Goal: Task Accomplishment & Management: Manage account settings

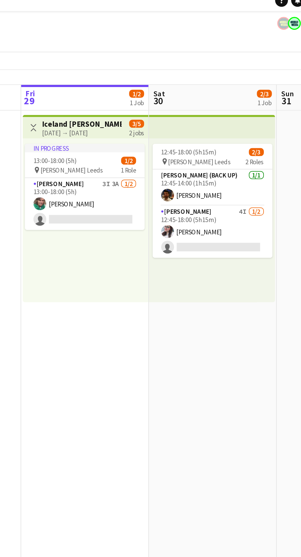
scroll to position [0, 148]
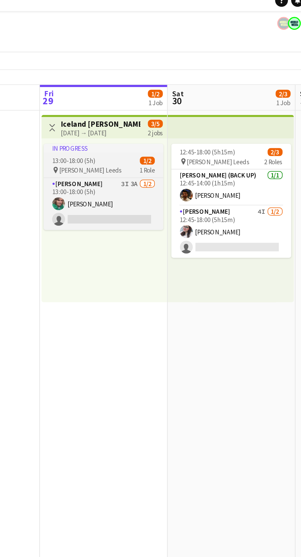
click at [193, 95] on app-job-card "In progress 13:00-18:00 (5h) 1/2 pin [PERSON_NAME] Leeds 1 Role Advert Walkers …" at bounding box center [183, 114] width 69 height 50
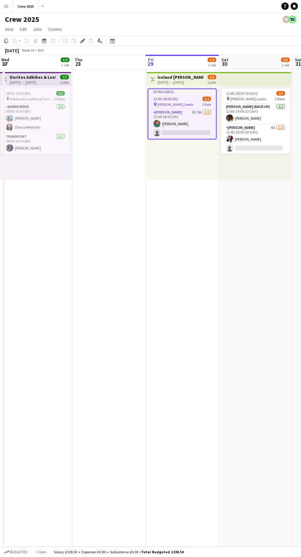
scroll to position [0, 0]
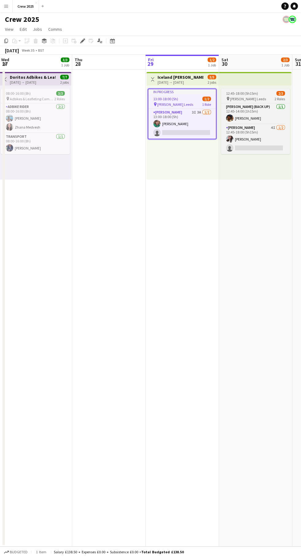
click at [253, 94] on span "12:45-18:00 (5h15m)" at bounding box center [242, 93] width 32 height 5
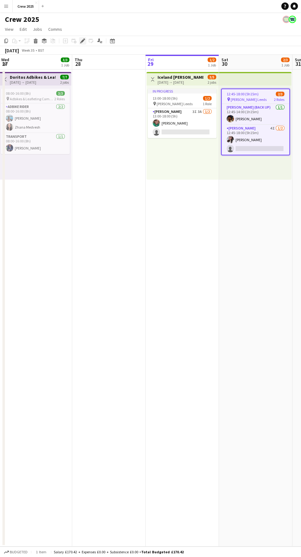
click at [81, 39] on icon "Edit" at bounding box center [82, 40] width 5 height 5
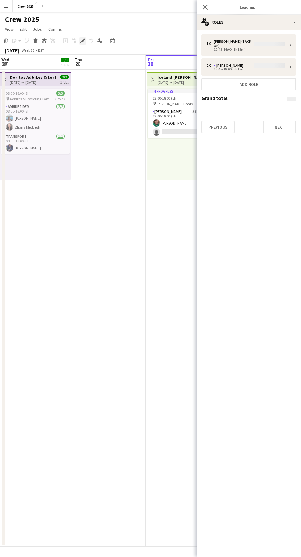
type input "**********"
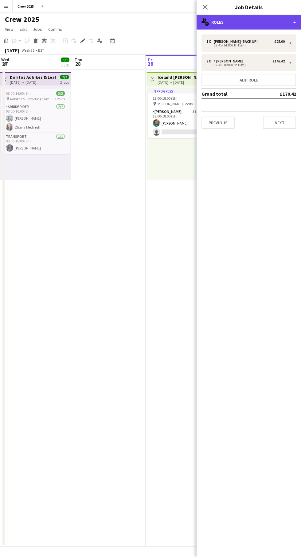
click at [253, 29] on div "multiple-users-add Roles" at bounding box center [249, 22] width 105 height 15
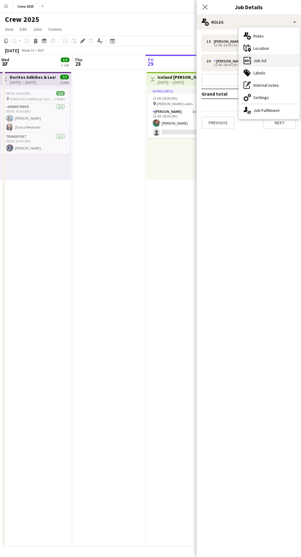
click at [273, 63] on div "ads-window Job Ad" at bounding box center [269, 60] width 61 height 12
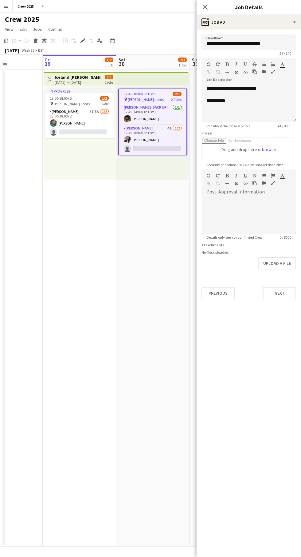
scroll to position [0, 284]
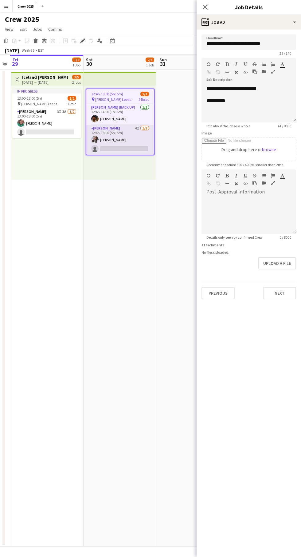
click at [123, 129] on app-card-role "Advert Walkers 4I [DATE] 12:45-18:00 (5h15m) [PERSON_NAME] Kasi single-neutral-…" at bounding box center [120, 140] width 68 height 30
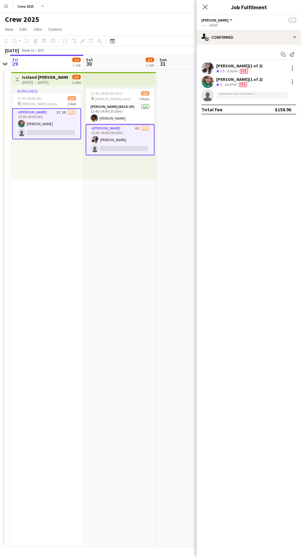
click at [113, 145] on app-card-role "Advert Walkers 4I [DATE] 12:45-18:00 (5h15m) [PERSON_NAME] Kasi single-neutral-…" at bounding box center [120, 139] width 69 height 31
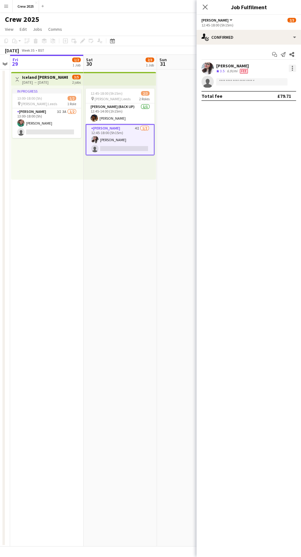
click at [293, 70] on div at bounding box center [292, 70] width 1 height 1
click at [276, 81] on span "Edit fee" at bounding box center [272, 80] width 38 height 6
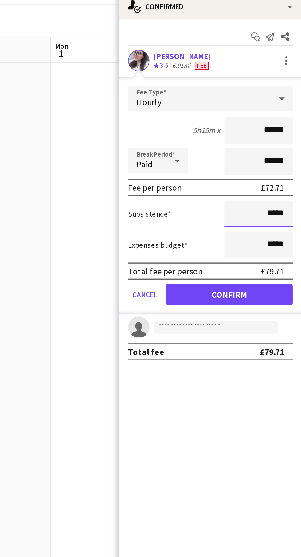
click at [280, 154] on input "*****" at bounding box center [276, 156] width 39 height 15
type input "******"
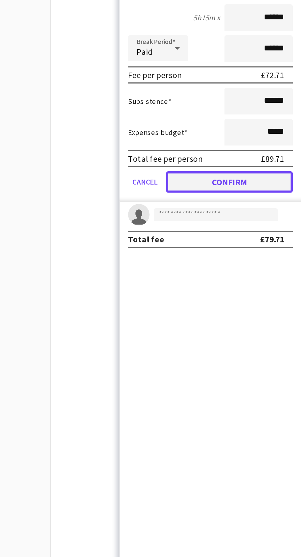
click at [264, 206] on button "Confirm" at bounding box center [260, 203] width 73 height 12
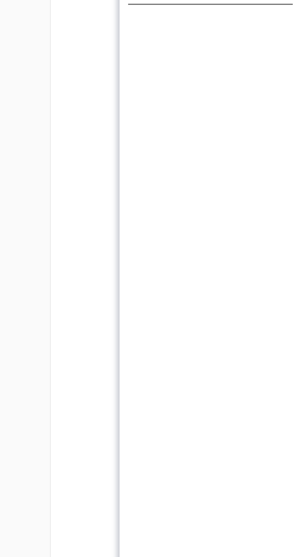
click at [166, 289] on app-date-cell at bounding box center [194, 308] width 74 height 477
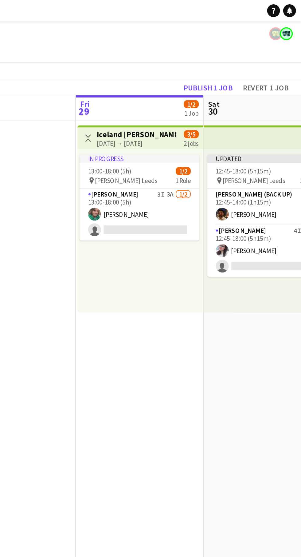
scroll to position [0, 0]
click at [206, 84] on div "[DATE] → [DATE]" at bounding box center [207, 82] width 46 height 5
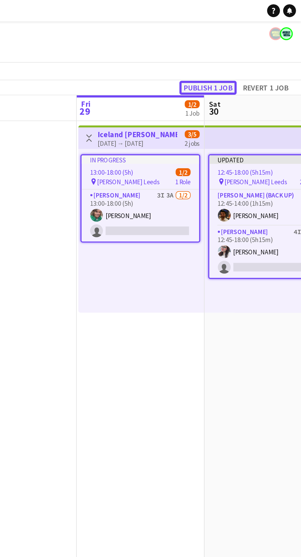
click at [245, 52] on button "Publish 1 job" at bounding box center [247, 50] width 33 height 8
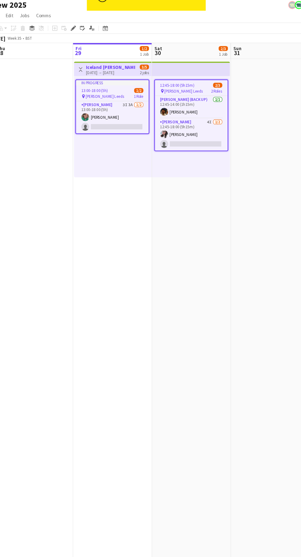
scroll to position [0, 285]
click at [112, 97] on span "13:00-18:00 (5h)" at bounding box center [102, 99] width 25 height 5
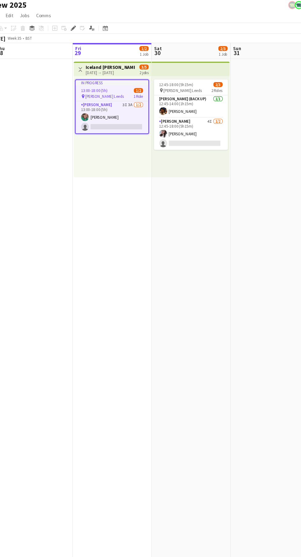
click at [113, 80] on div "[DATE] → [DATE]" at bounding box center [117, 82] width 46 height 5
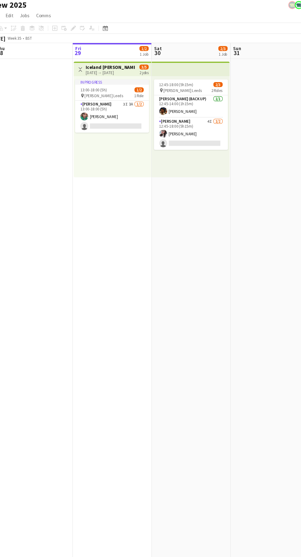
click at [105, 74] on h3 "Iceland [PERSON_NAME] Leeds" at bounding box center [117, 77] width 46 height 6
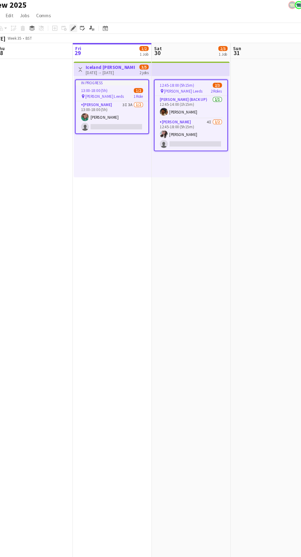
click at [81, 42] on icon at bounding box center [81, 43] width 2 height 2
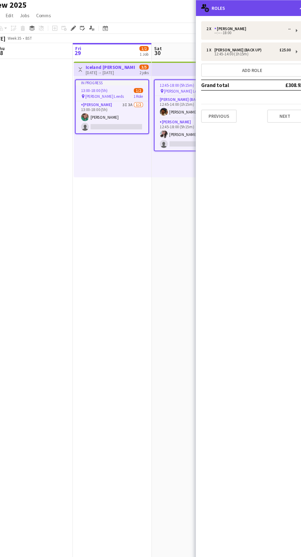
click at [269, 26] on div "multiple-users-add Roles" at bounding box center [249, 22] width 105 height 15
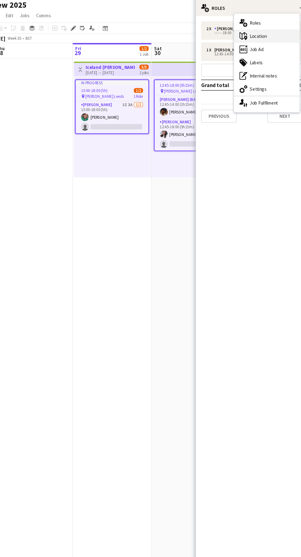
click at [276, 51] on div "maps-pin-1 Location" at bounding box center [263, 48] width 61 height 12
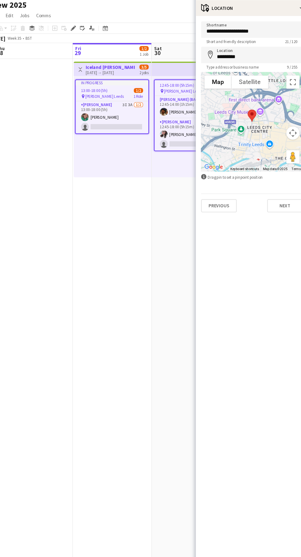
click at [114, 315] on app-date-cell "Toggle View Iceland Advert Walkers Leeds [DATE] → [DATE] 3/5 2 jobs In progress…" at bounding box center [119, 308] width 74 height 477
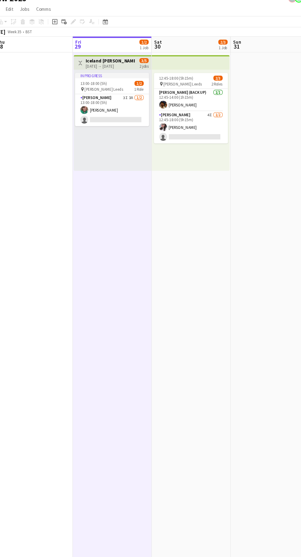
click at [114, 80] on div "[DATE] → [DATE]" at bounding box center [117, 82] width 46 height 5
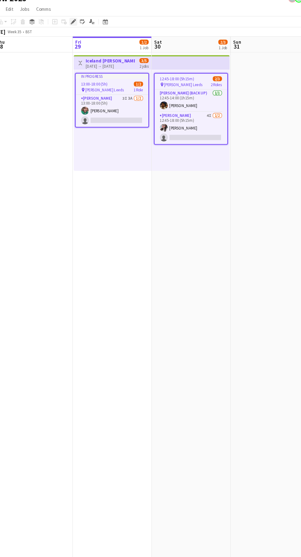
click at [83, 37] on div "Edit" at bounding box center [82, 40] width 7 height 7
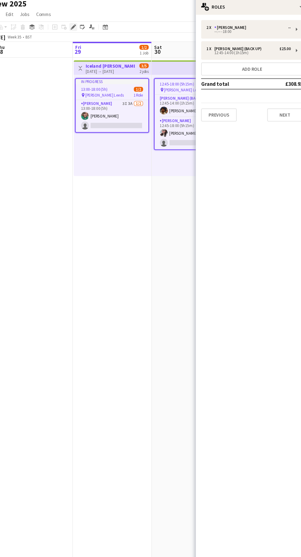
scroll to position [0, 0]
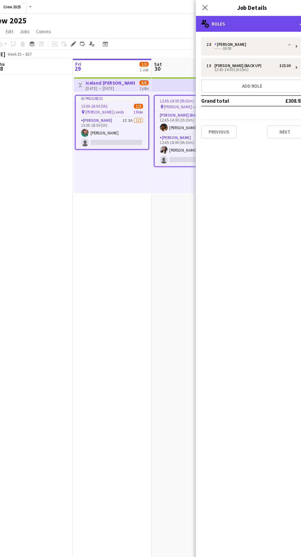
click at [280, 26] on div "multiple-users-add Roles" at bounding box center [249, 22] width 105 height 15
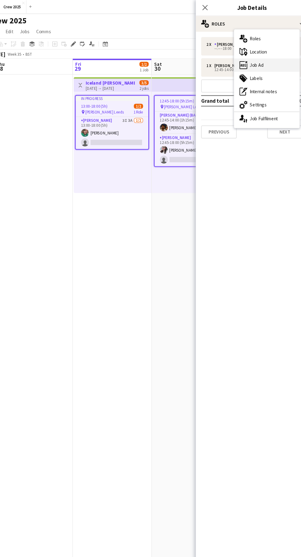
click at [274, 66] on div "ads-window Job Ad" at bounding box center [263, 60] width 61 height 12
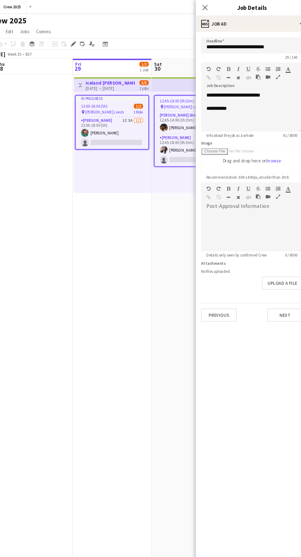
click at [74, 346] on app-date-cell at bounding box center [46, 308] width 74 height 477
